Goal: Use online tool/utility: Utilize a website feature to perform a specific function

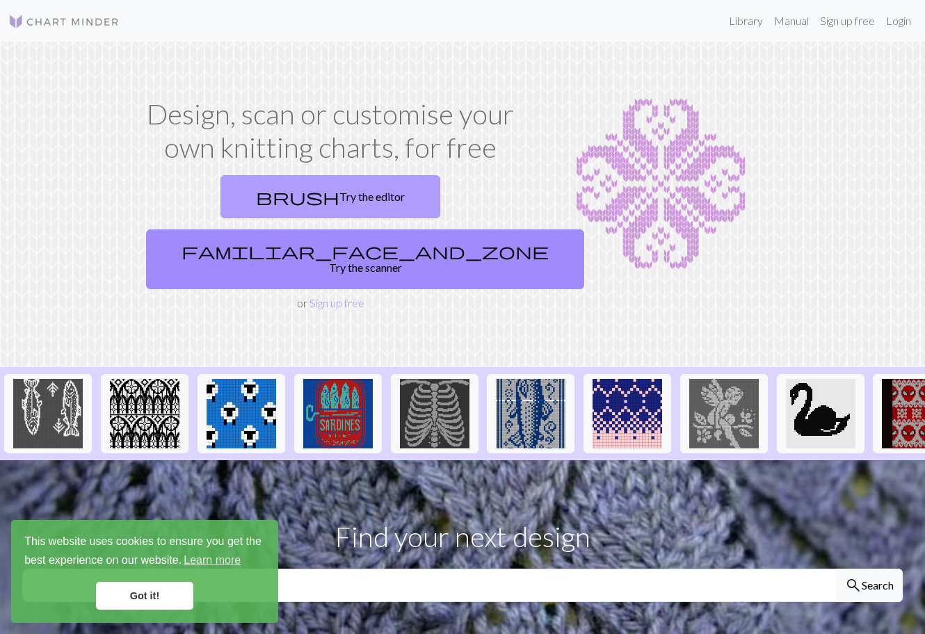
click at [258, 193] on link "brush Try the editor" at bounding box center [330, 196] width 220 height 43
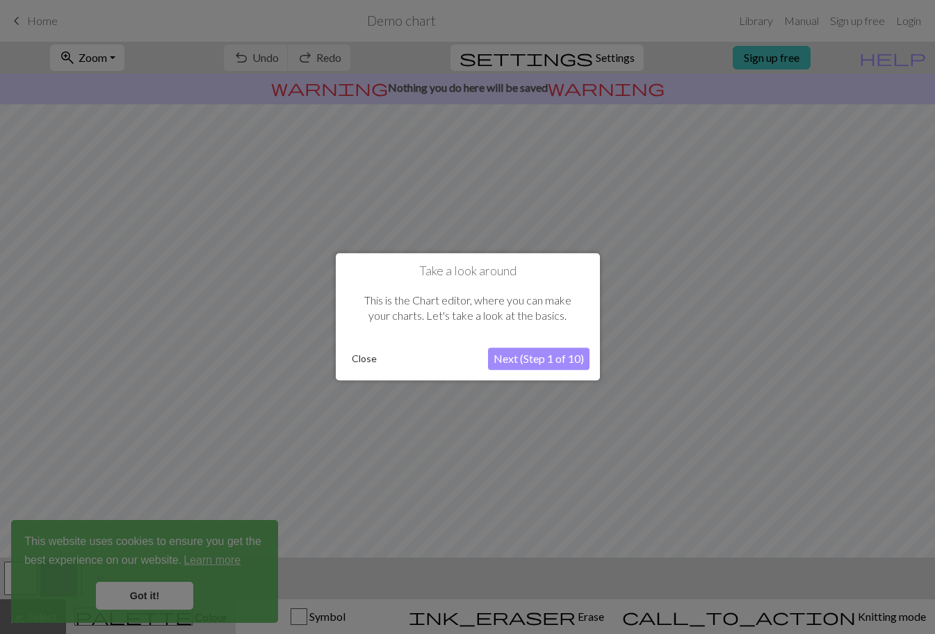
click at [364, 357] on button "Close" at bounding box center [364, 359] width 36 height 21
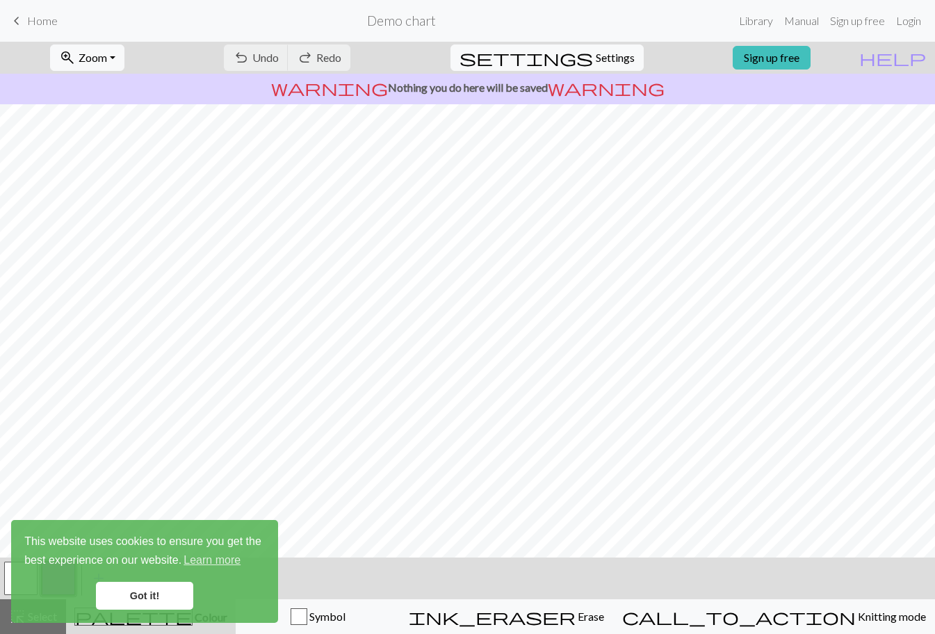
click at [180, 592] on link "Got it!" at bounding box center [144, 596] width 97 height 28
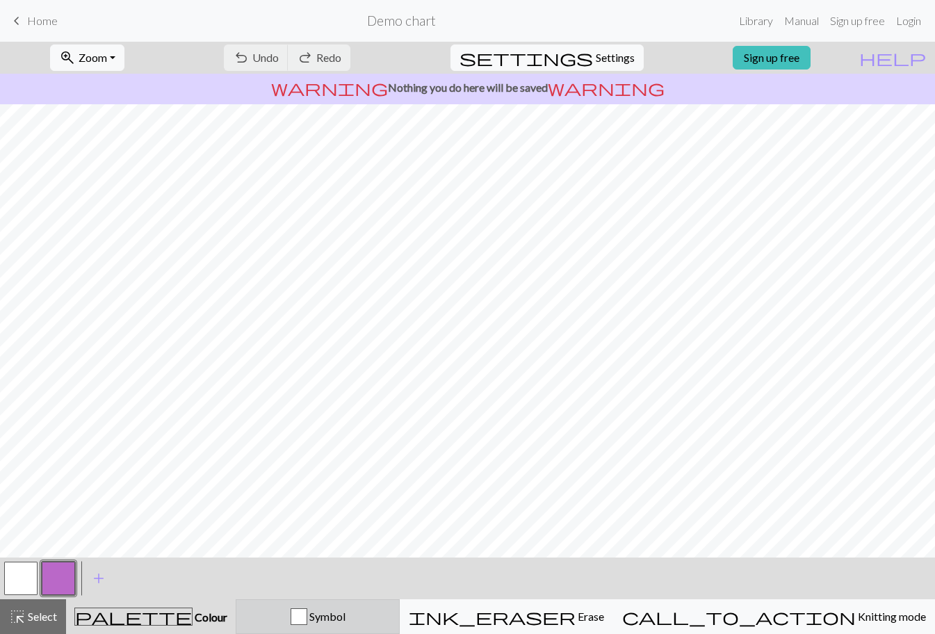
click at [346, 611] on span "Symbol" at bounding box center [326, 616] width 38 height 13
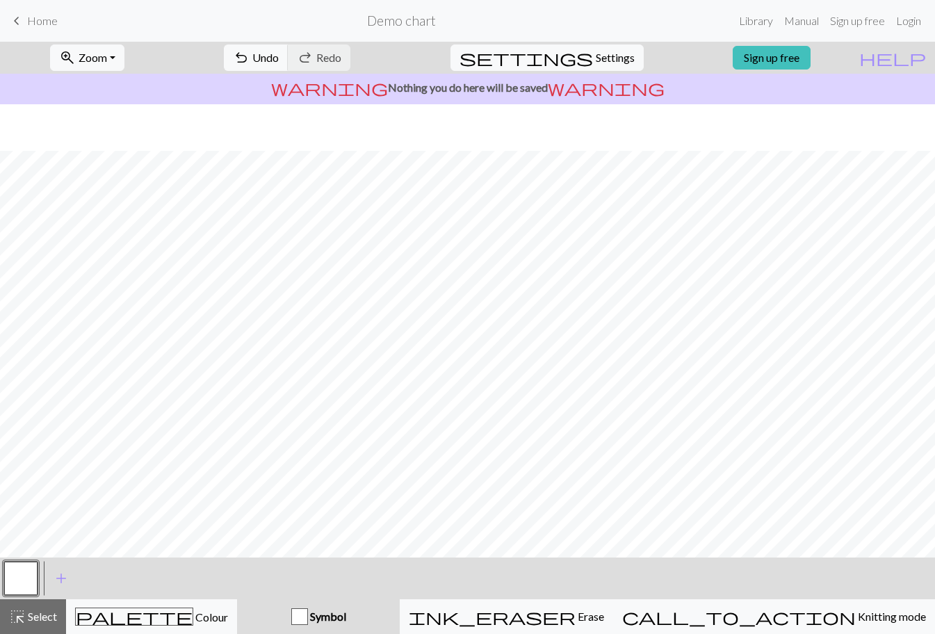
scroll to position [65, 0]
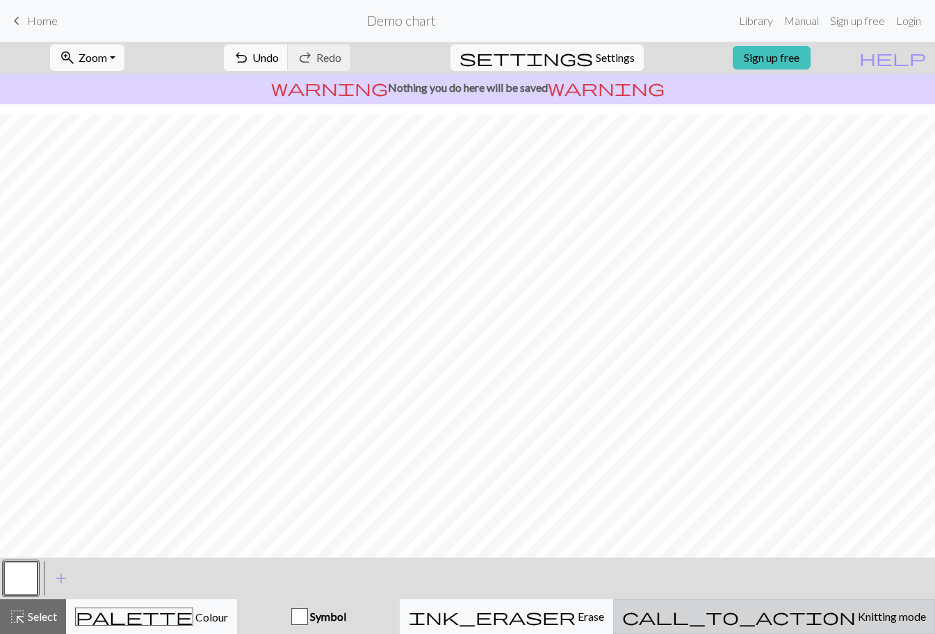
click at [856, 619] on span "Knitting mode" at bounding box center [891, 616] width 70 height 13
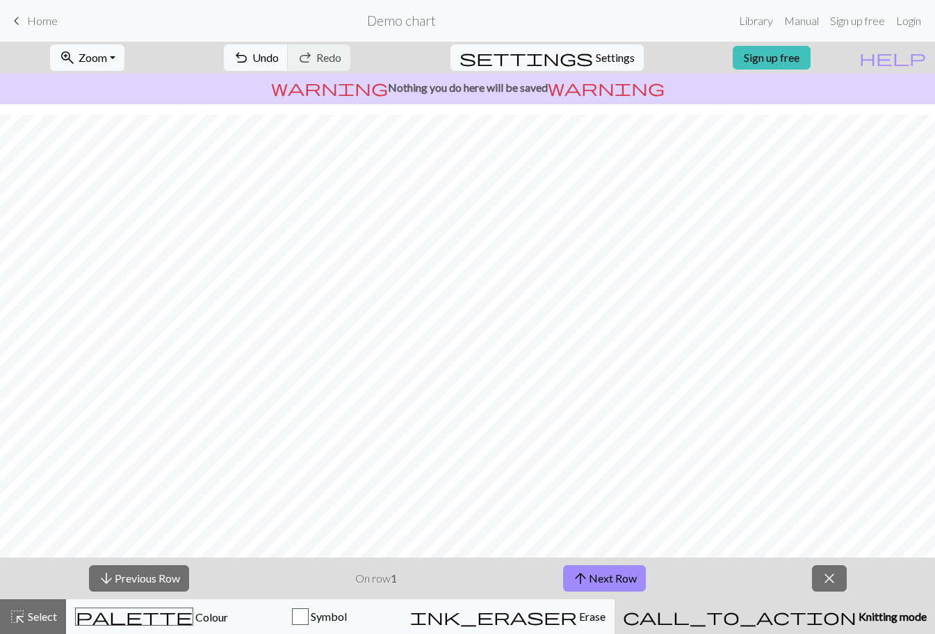
drag, startPoint x: 829, startPoint y: 575, endPoint x: 828, endPoint y: 568, distance: 7.1
click at [830, 574] on span "close" at bounding box center [829, 578] width 17 height 19
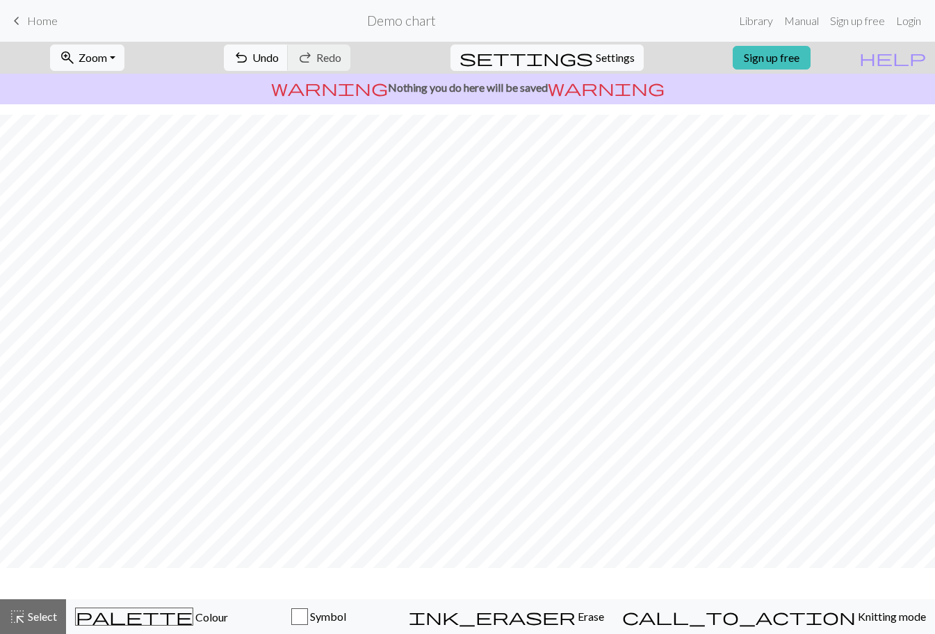
scroll to position [23, 0]
click at [596, 52] on span "Settings" at bounding box center [615, 57] width 39 height 17
select select "aran"
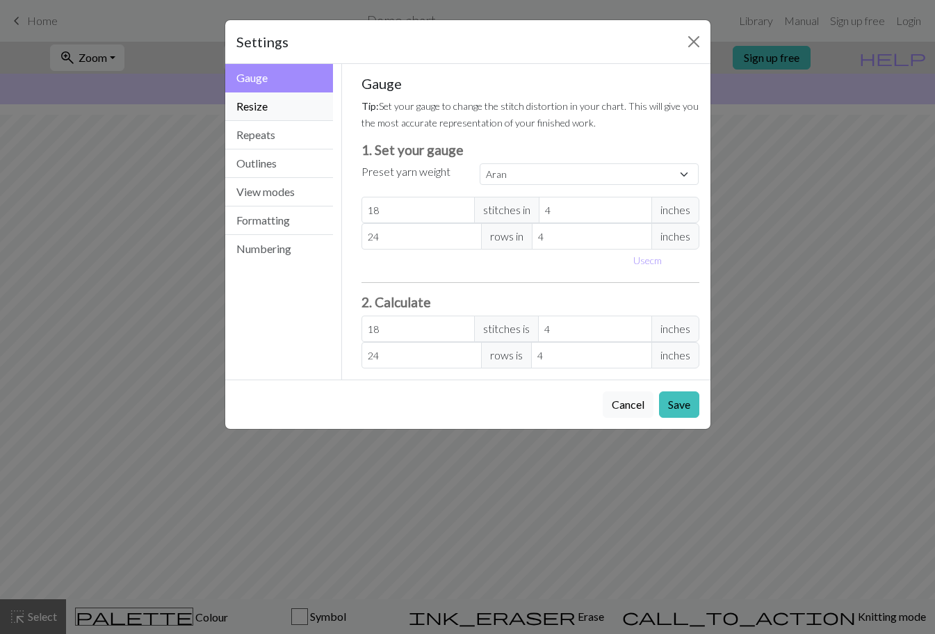
click at [277, 102] on button "Resize" at bounding box center [279, 106] width 108 height 29
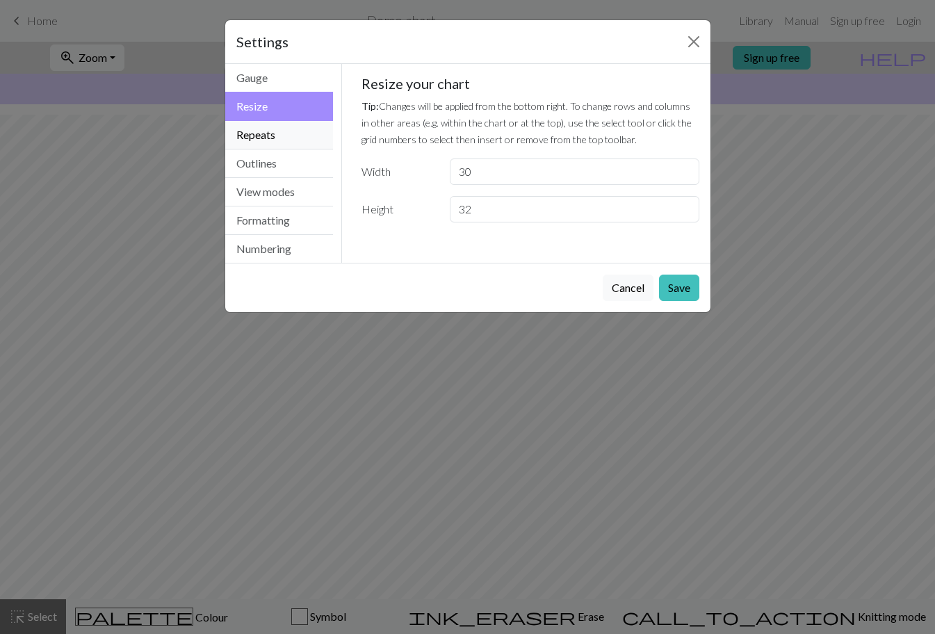
click at [282, 132] on button "Repeats" at bounding box center [279, 135] width 108 height 29
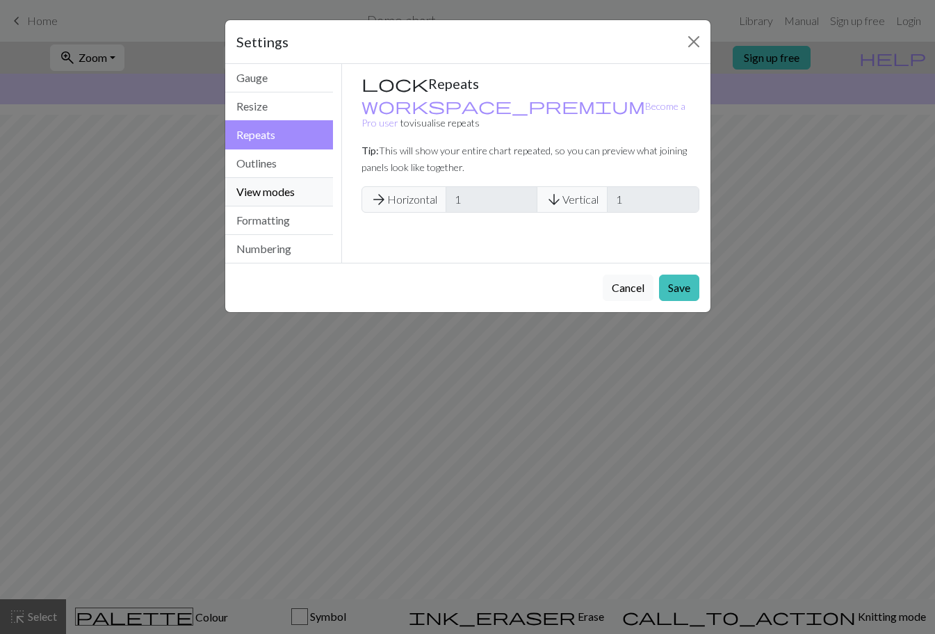
drag, startPoint x: 300, startPoint y: 193, endPoint x: 443, endPoint y: 155, distance: 147.6
click at [300, 194] on button "View modes" at bounding box center [279, 192] width 108 height 29
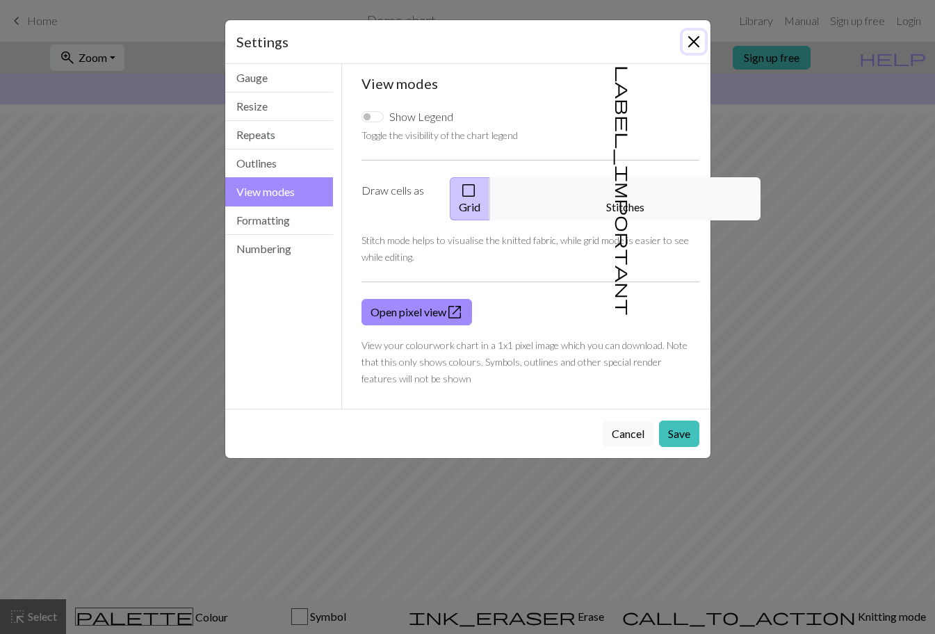
click at [699, 40] on button "Close" at bounding box center [694, 42] width 22 height 22
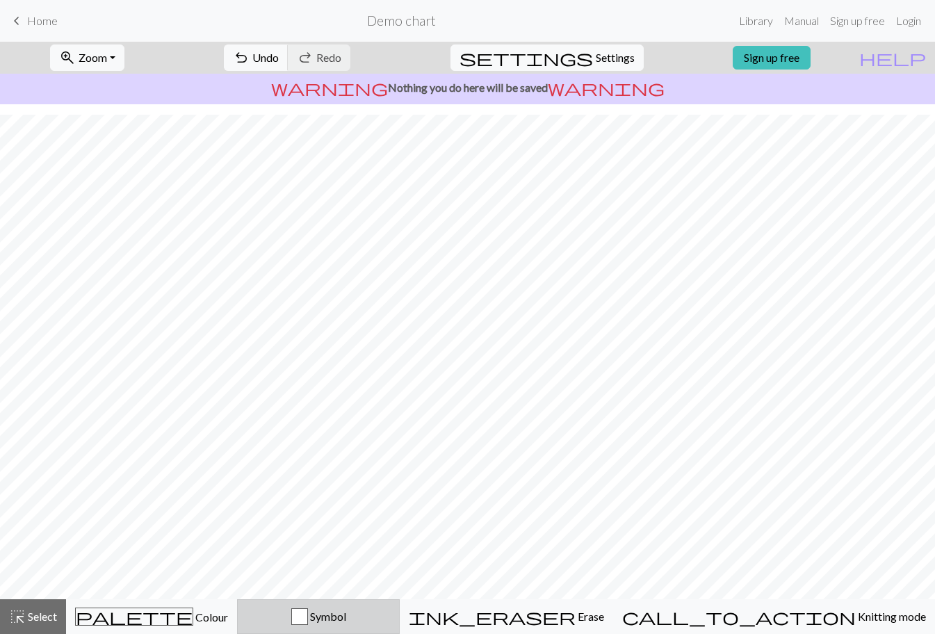
click at [308, 618] on div "button" at bounding box center [299, 616] width 17 height 17
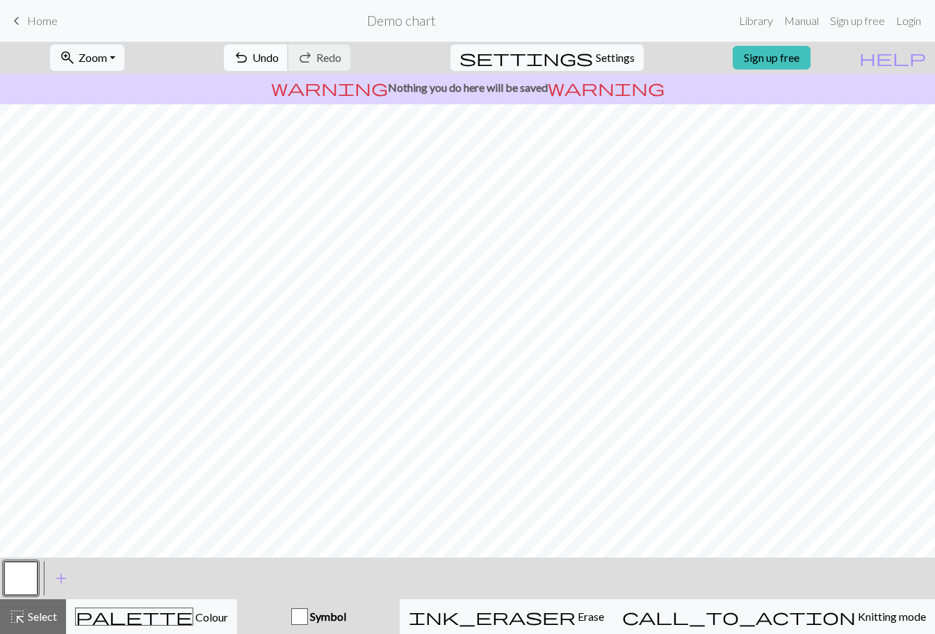
click at [250, 53] on span "undo" at bounding box center [241, 57] width 17 height 19
click at [289, 54] on button "undo Undo Undo" at bounding box center [256, 57] width 65 height 26
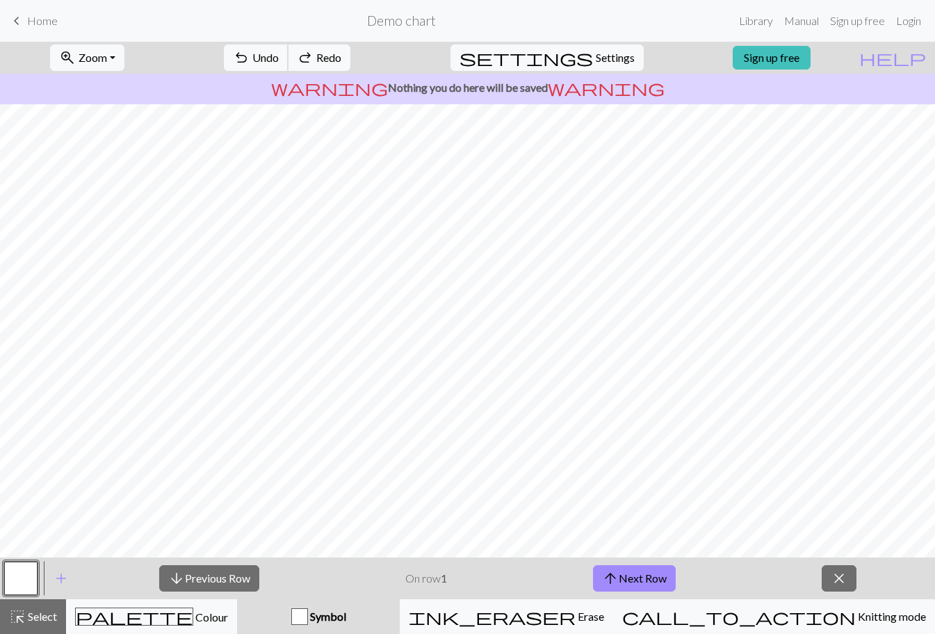
drag, startPoint x: 312, startPoint y: 54, endPoint x: 418, endPoint y: 62, distance: 106.0
click at [289, 57] on button "undo Undo Undo" at bounding box center [256, 57] width 65 height 26
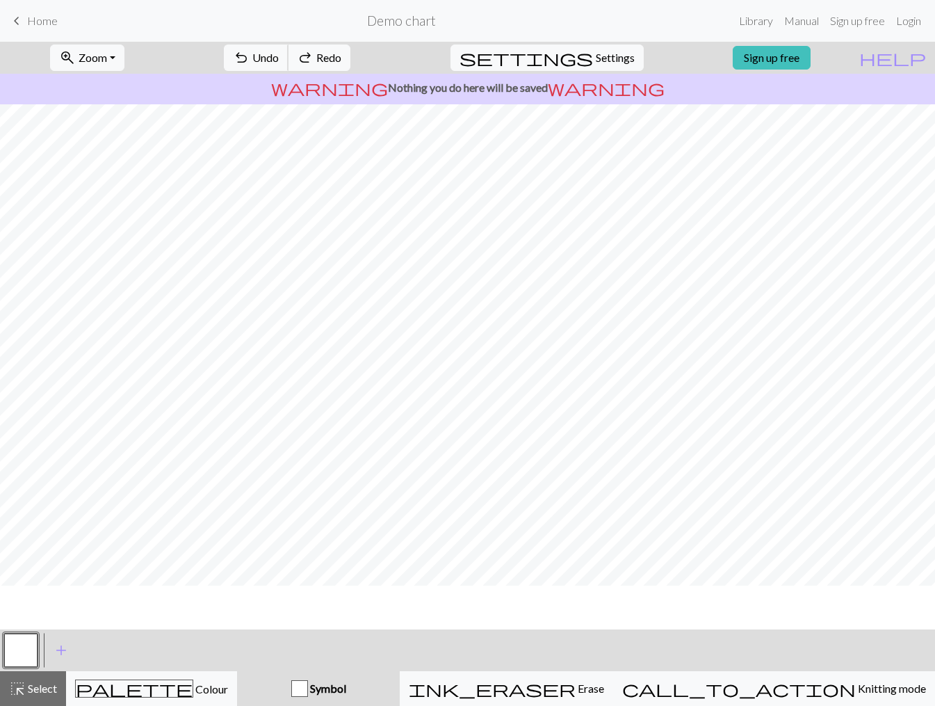
scroll to position [0, 0]
click at [60, 633] on button "add Add a symbol" at bounding box center [61, 650] width 35 height 35
click at [66, 633] on button "button" at bounding box center [58, 649] width 33 height 33
click at [32, 633] on button "button" at bounding box center [20, 649] width 33 height 33
click at [57, 633] on button "button" at bounding box center [58, 649] width 33 height 33
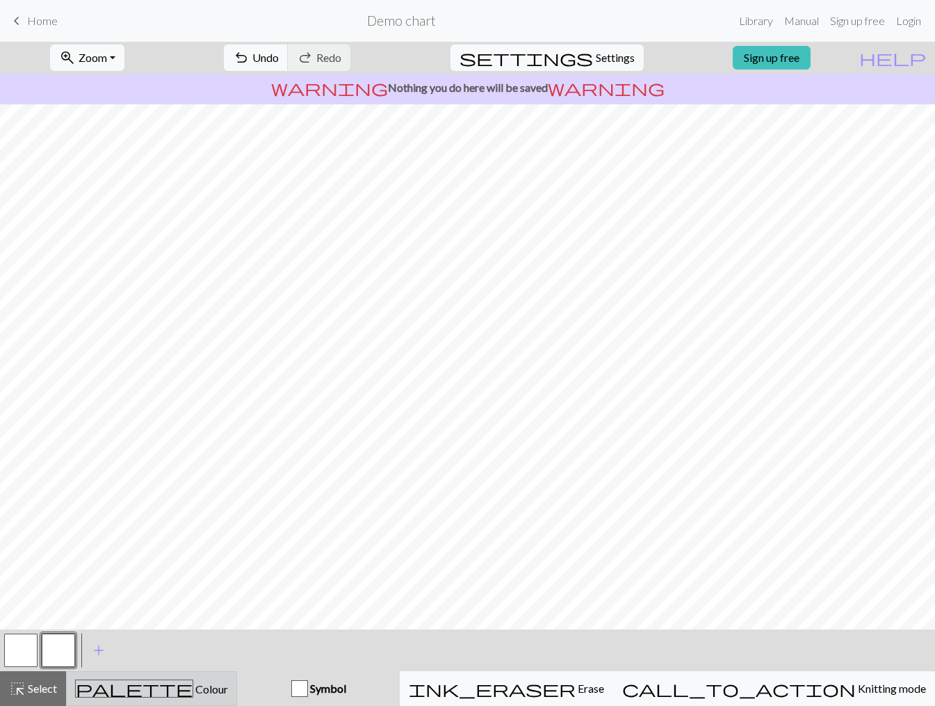
click at [193, 633] on span "Colour" at bounding box center [210, 688] width 35 height 13
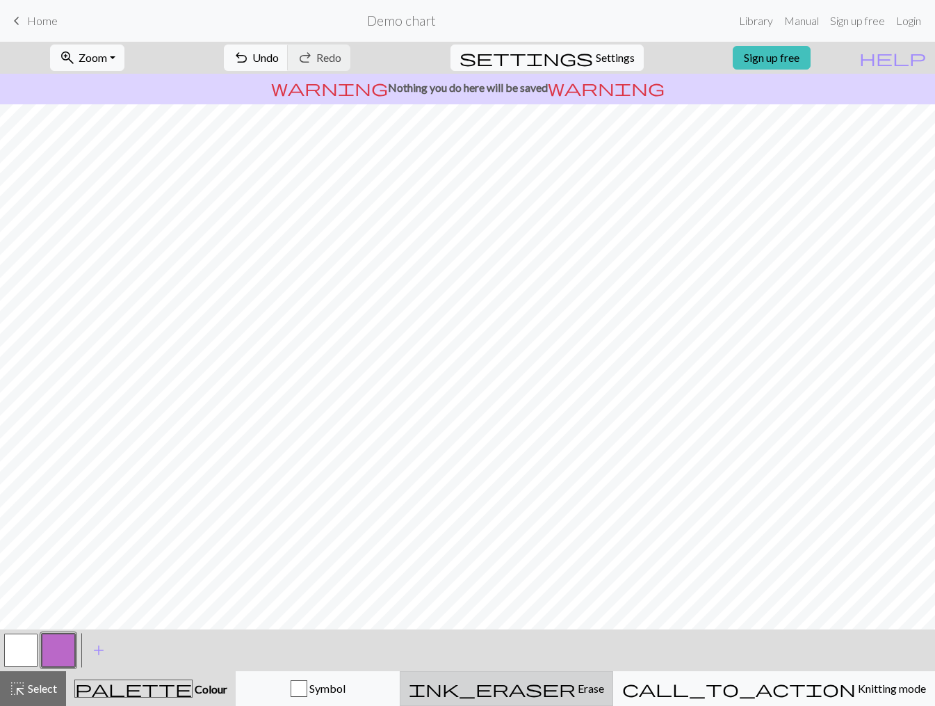
drag, startPoint x: 596, startPoint y: 689, endPoint x: 592, endPoint y: 680, distance: 10.0
click at [576, 633] on span "ink_eraser" at bounding box center [492, 688] width 167 height 19
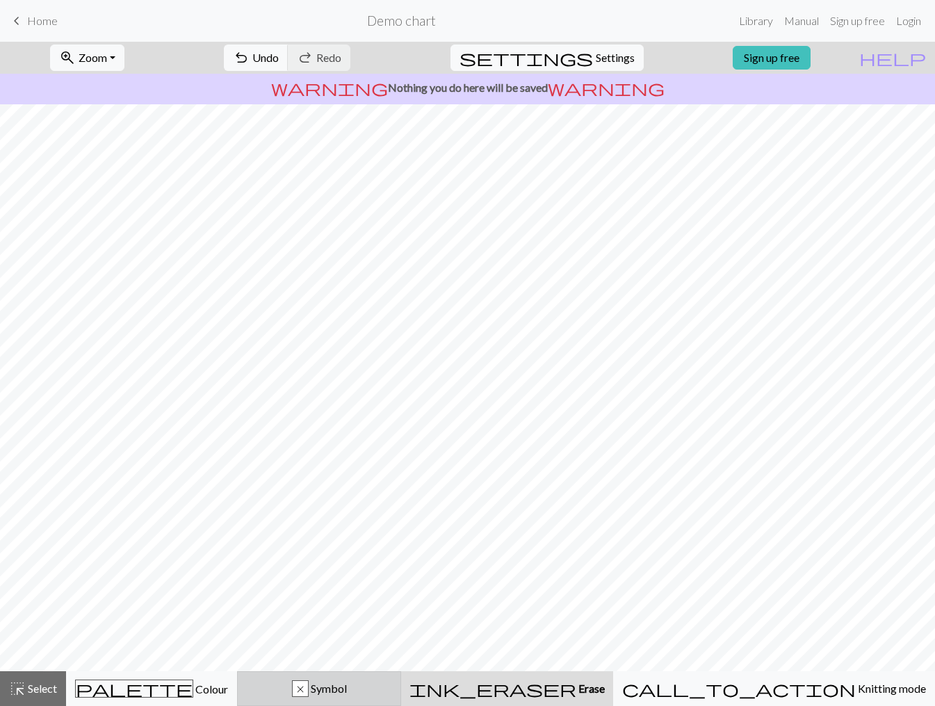
click at [308, 633] on div "x" at bounding box center [300, 689] width 15 height 17
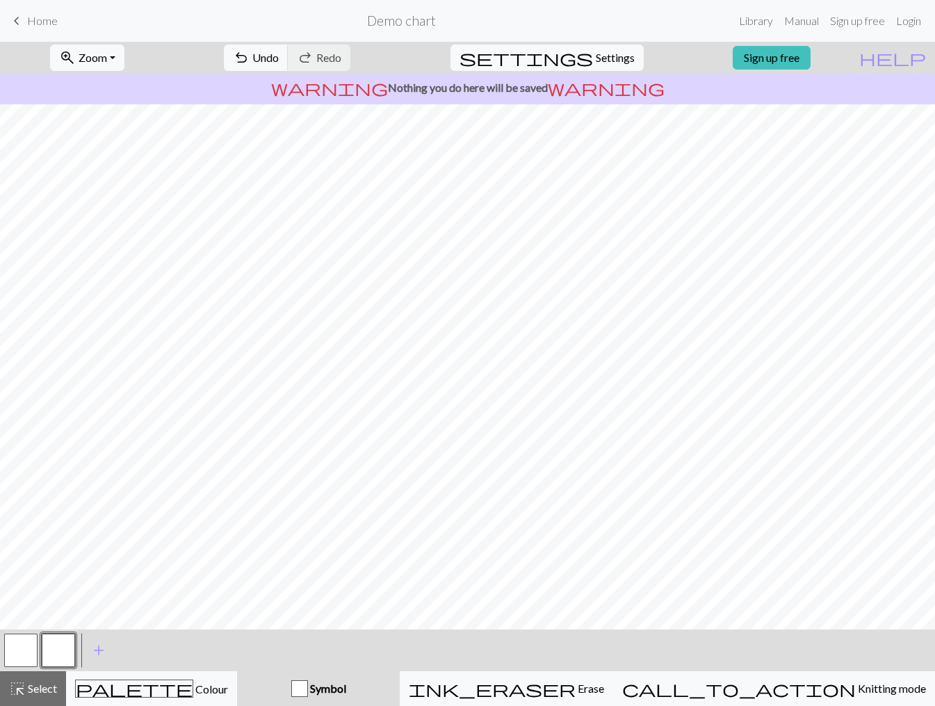
click at [346, 633] on span "Symbol" at bounding box center [327, 687] width 38 height 13
click at [362, 633] on div "Symbol" at bounding box center [318, 688] width 146 height 17
click at [308, 633] on div "button" at bounding box center [299, 688] width 17 height 17
click at [346, 633] on span "Symbol" at bounding box center [327, 687] width 38 height 13
click at [62, 633] on button "button" at bounding box center [58, 649] width 33 height 33
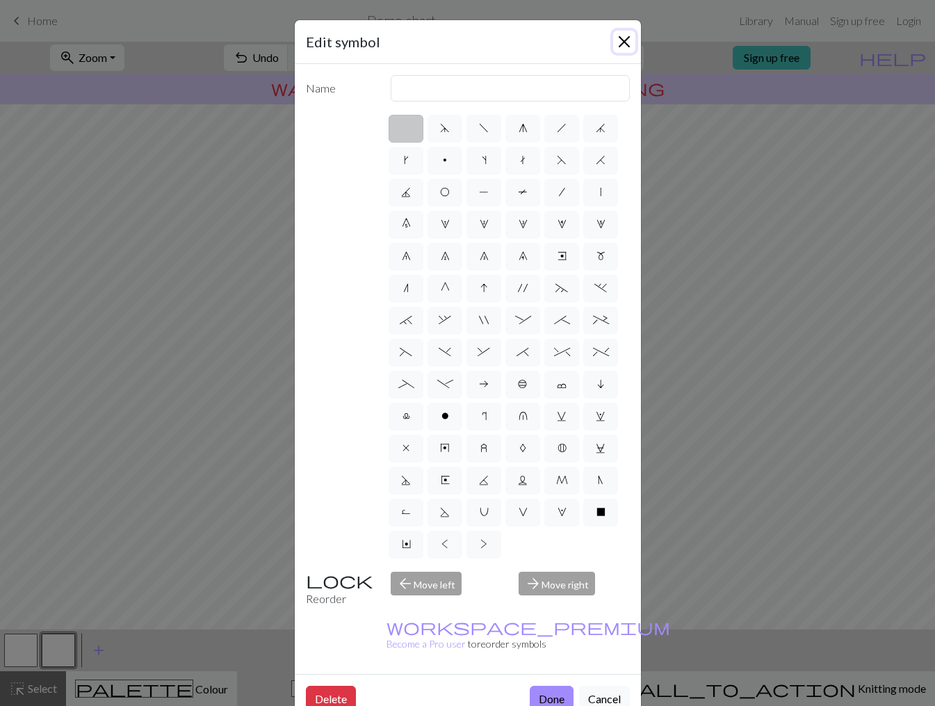
click at [615, 48] on button "Close" at bounding box center [624, 42] width 22 height 22
